Goal: Book appointment/travel/reservation

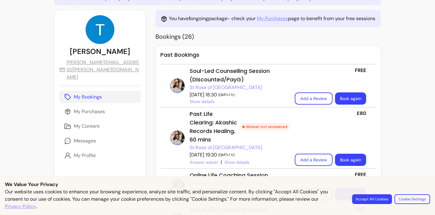
scroll to position [50, 0]
click at [376, 198] on button "Accept All Cookies" at bounding box center [372, 199] width 40 height 10
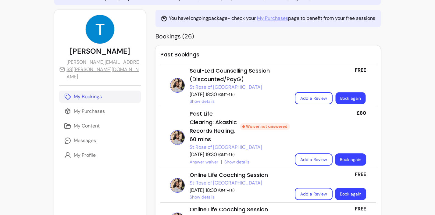
click at [350, 97] on link "Book again" at bounding box center [350, 98] width 30 height 12
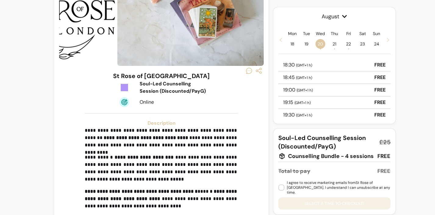
click at [315, 65] on div "18:30 ( GMT+1 h ) FREE" at bounding box center [334, 65] width 112 height 12
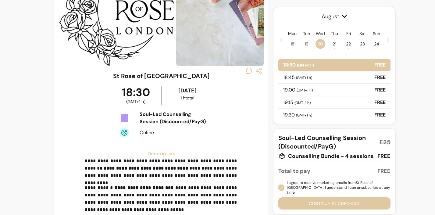
click at [313, 199] on button "Continue to checkout" at bounding box center [334, 203] width 112 height 12
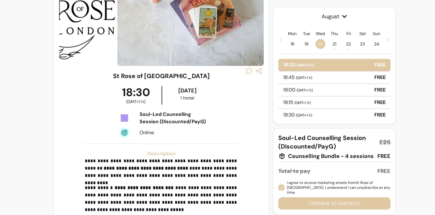
click at [338, 200] on button "Continue to checkout" at bounding box center [334, 203] width 112 height 12
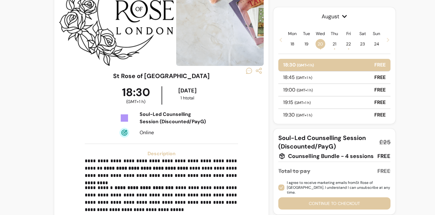
click at [335, 76] on div "18:45 ( GMT+1 h ) FREE" at bounding box center [334, 77] width 112 height 12
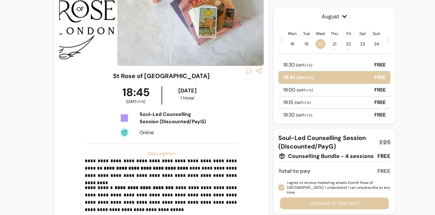
click at [317, 197] on button "Continue to checkout" at bounding box center [334, 203] width 109 height 12
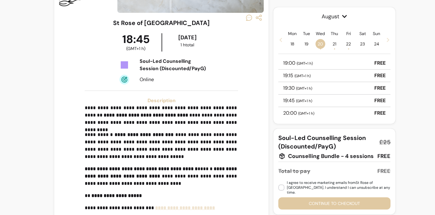
scroll to position [15, 0]
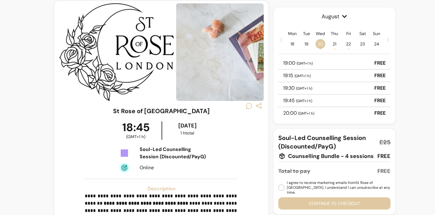
click at [333, 42] on span "21 •" at bounding box center [334, 44] width 10 height 10
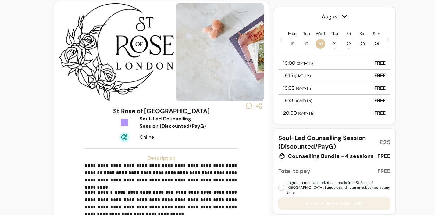
click at [335, 44] on span "21 •" at bounding box center [334, 44] width 10 height 10
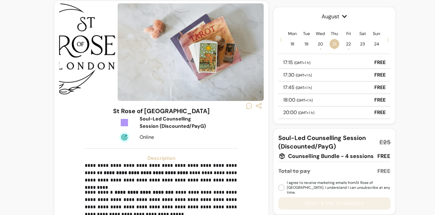
click at [315, 65] on div "17:15 ( GMT+1 h ) FREE" at bounding box center [334, 62] width 112 height 12
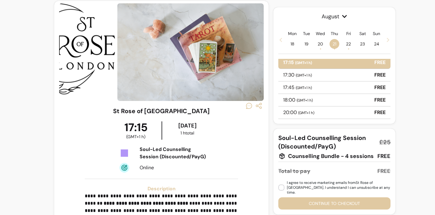
scroll to position [0, 0]
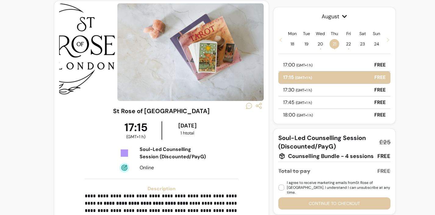
click at [312, 68] on p "17:00 ( GMT+1 h )" at bounding box center [297, 64] width 29 height 7
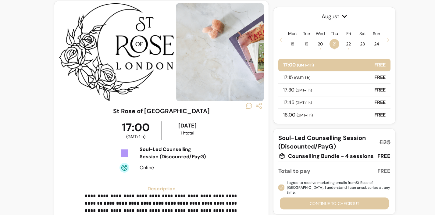
click at [326, 202] on button "Continue to checkout" at bounding box center [334, 203] width 109 height 12
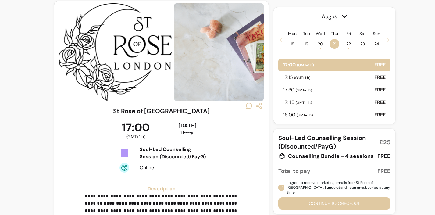
scroll to position [146, 0]
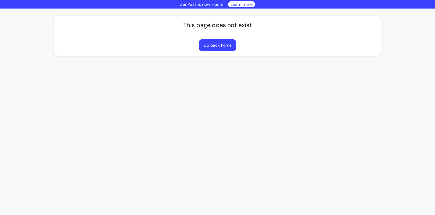
click at [224, 46] on button "Go back home" at bounding box center [217, 45] width 37 height 12
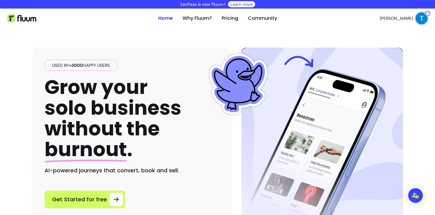
click at [419, 20] on img at bounding box center [421, 18] width 12 height 12
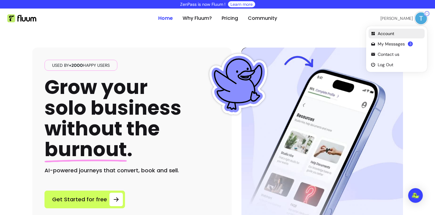
click at [388, 34] on span "Account" at bounding box center [399, 33] width 44 height 6
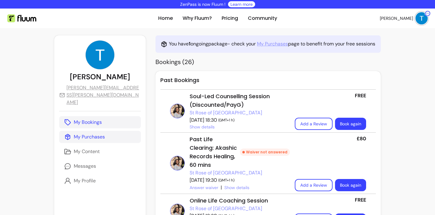
click at [89, 133] on p "My Purchases" at bounding box center [89, 136] width 31 height 7
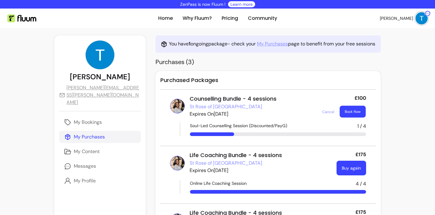
click at [355, 112] on button "Book Now" at bounding box center [352, 112] width 26 height 12
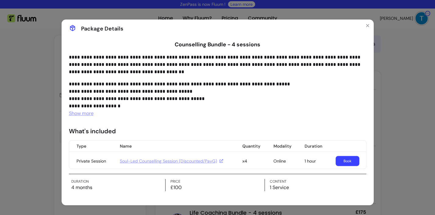
click at [342, 161] on link "Book" at bounding box center [347, 161] width 24 height 10
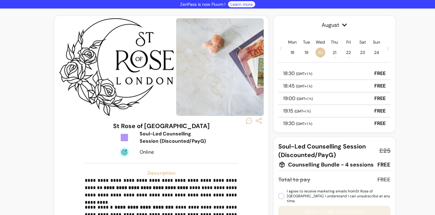
click at [324, 76] on div "18:30 ( GMT+1 h ) FREE" at bounding box center [334, 73] width 112 height 12
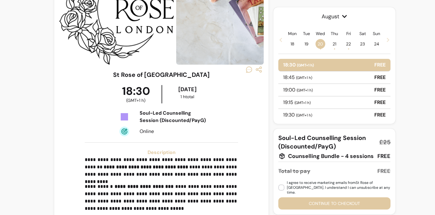
scroll to position [52, 0]
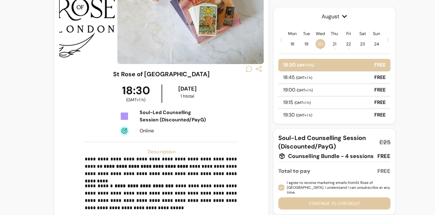
click at [302, 198] on button "Continue to checkout" at bounding box center [334, 203] width 112 height 12
click at [311, 87] on p "19:00 ( GMT+1 h )" at bounding box center [298, 89] width 30 height 7
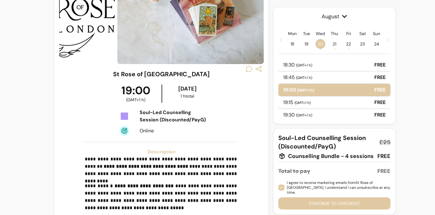
click at [313, 199] on button "Continue to checkout" at bounding box center [334, 203] width 112 height 12
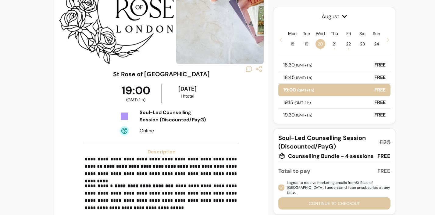
scroll to position [27, 0]
